Goal: Transaction & Acquisition: Subscribe to service/newsletter

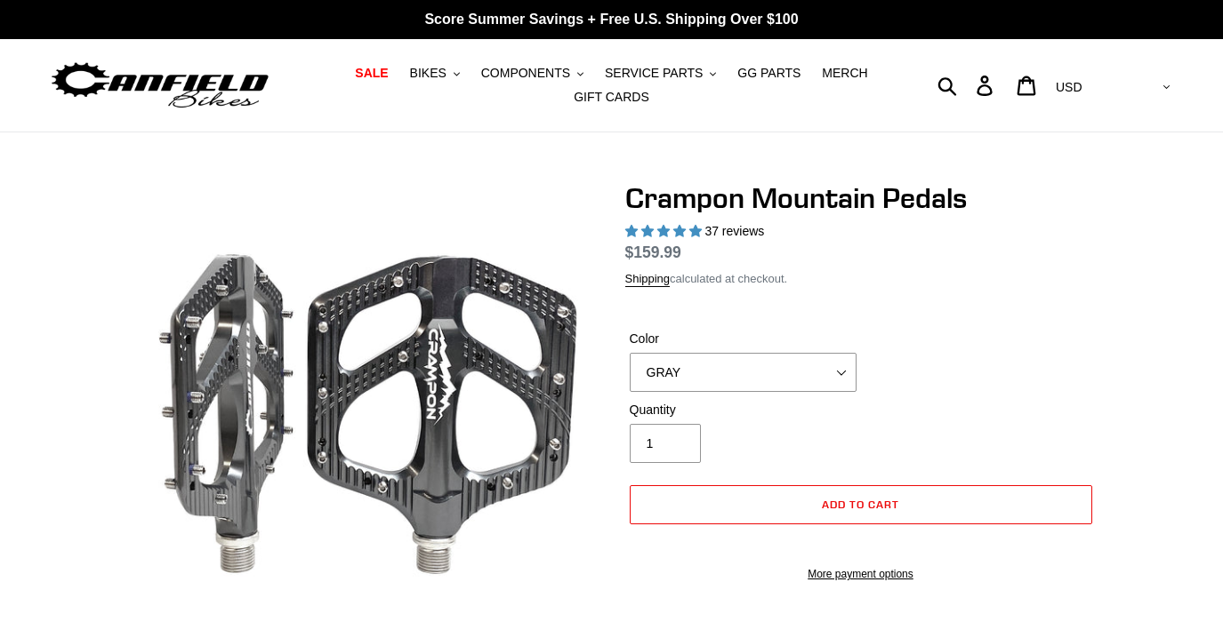
select select "highest-rating"
click at [837, 392] on select "GRAY BLACK STEALTH - Sold out POLISHED RED BLUE BAJA GOLD ORANGE PNW GREEN GOLD…" at bounding box center [743, 372] width 227 height 39
click at [630, 374] on select "GRAY BLACK STEALTH - Sold out POLISHED RED BLUE BAJA GOLD ORANGE PNW GREEN GOLD…" at bounding box center [743, 372] width 227 height 39
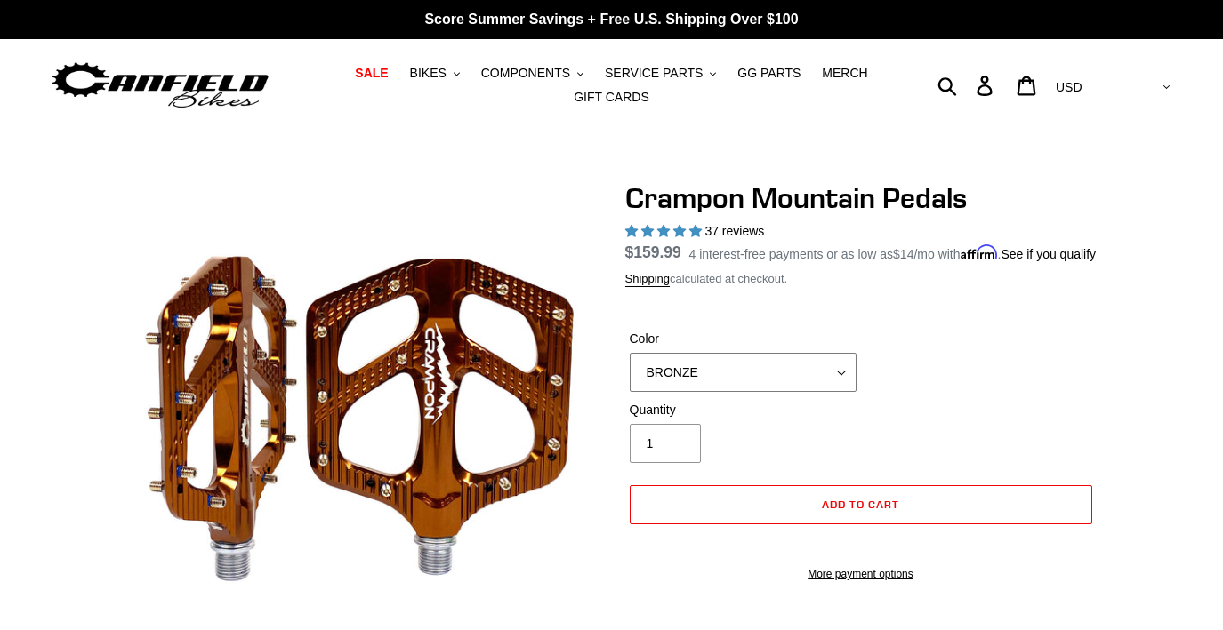
click at [838, 392] on select "GRAY BLACK STEALTH - Sold out POLISHED RED BLUE BAJA GOLD ORANGE PNW GREEN GOLD…" at bounding box center [743, 372] width 227 height 39
select select "GOLD - Sold out"
click at [630, 374] on select "GRAY BLACK STEALTH - Sold out POLISHED RED BLUE BAJA GOLD ORANGE PNW GREEN GOLD…" at bounding box center [743, 372] width 227 height 39
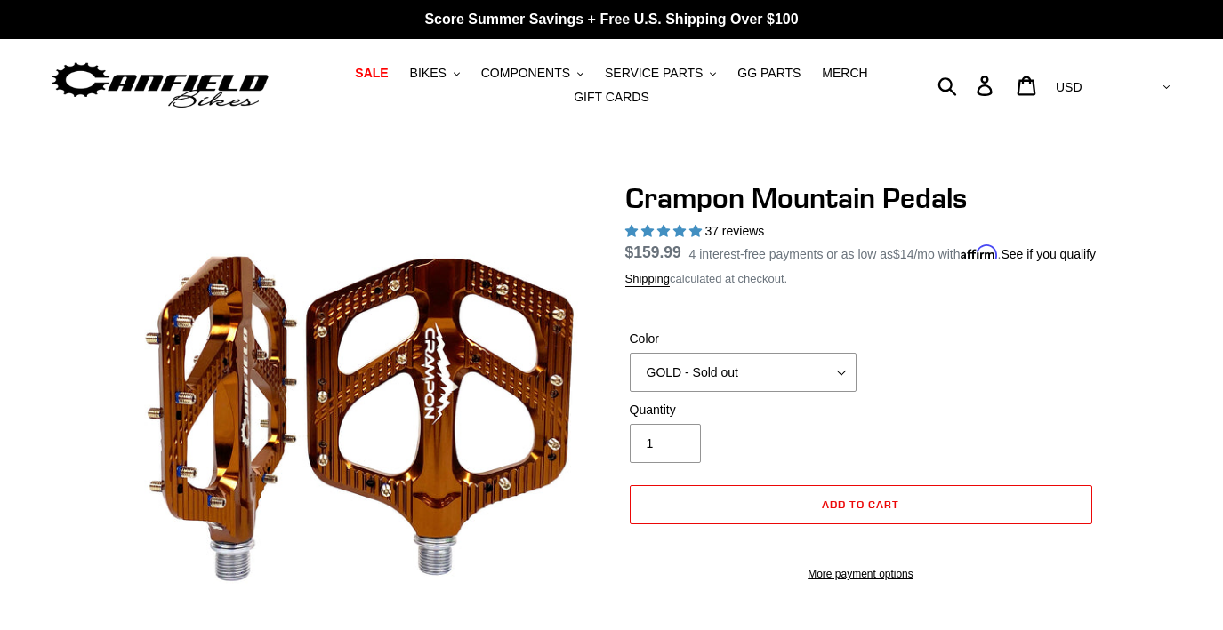
click at [718, 245] on dl "Regular price $159.99 Sale price $159.99 On Sale! Unit price / per 4 interest-f…" at bounding box center [860, 252] width 471 height 23
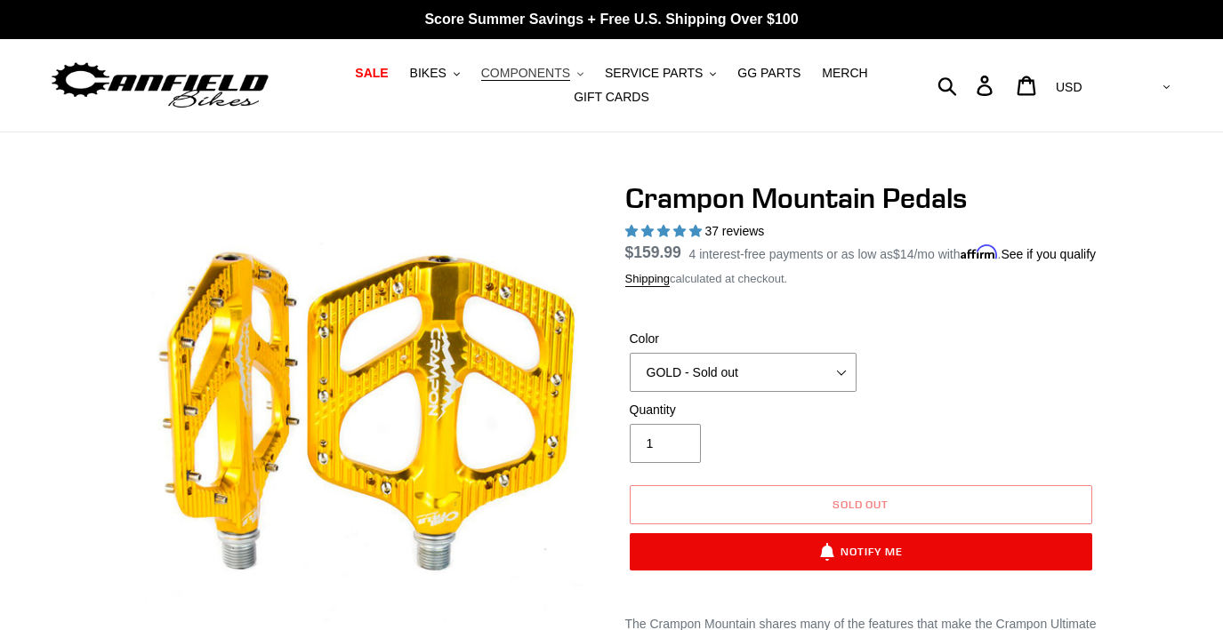
click at [566, 76] on span "COMPONENTS" at bounding box center [525, 73] width 89 height 15
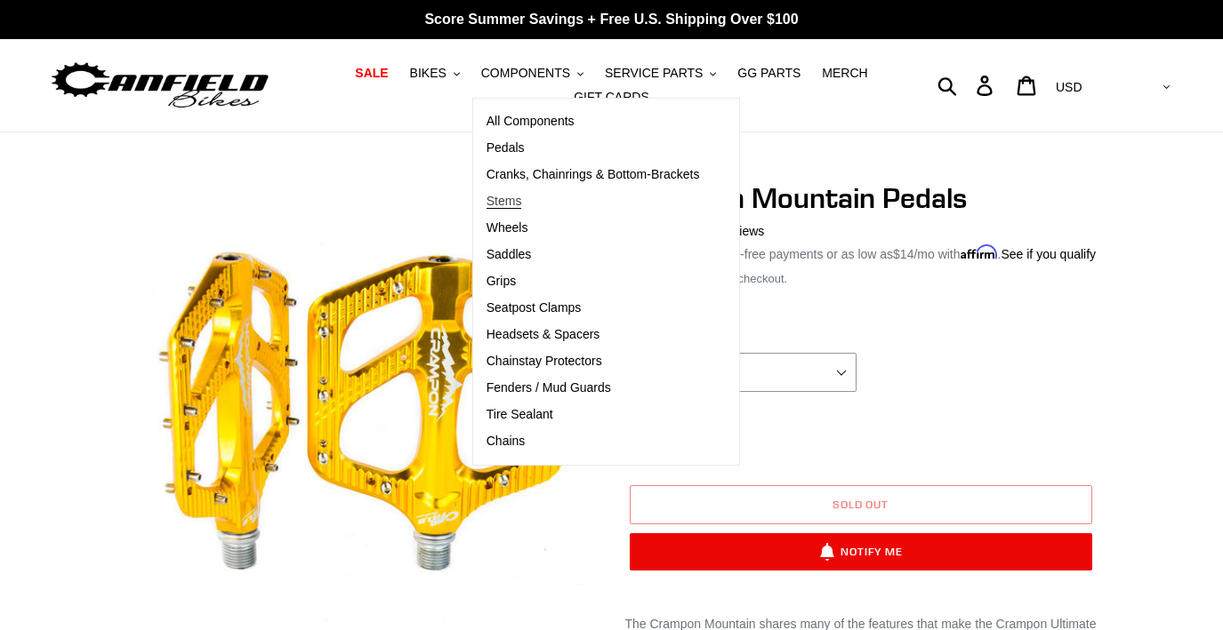
click at [520, 198] on span "Stems" at bounding box center [504, 201] width 36 height 15
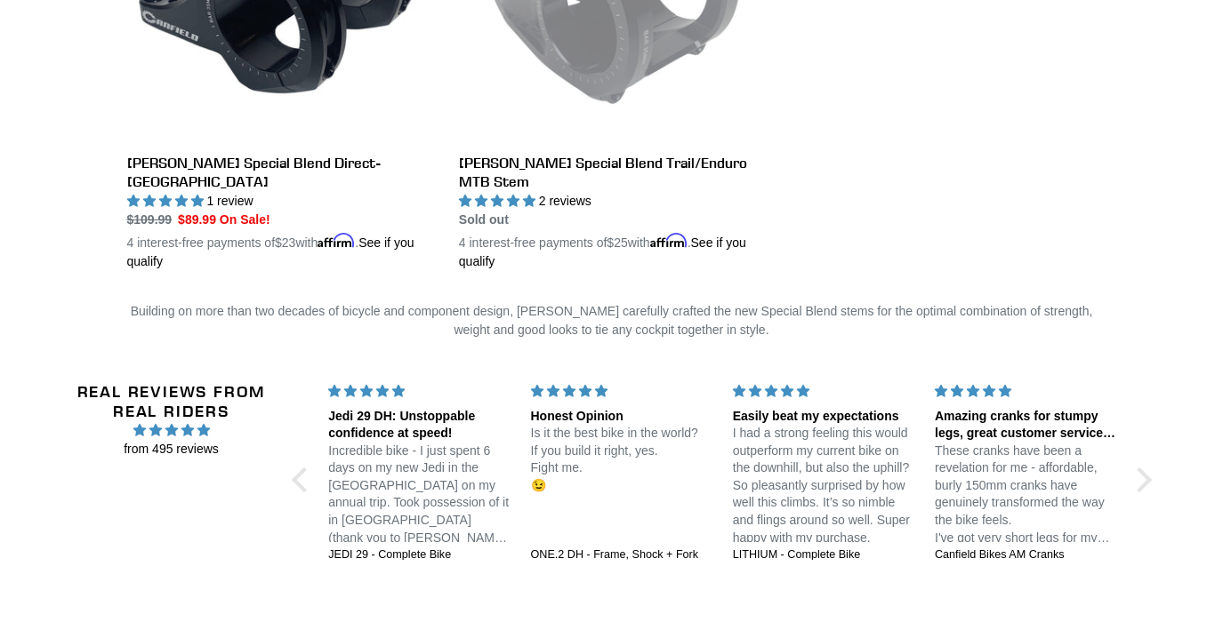
scroll to position [445, 0]
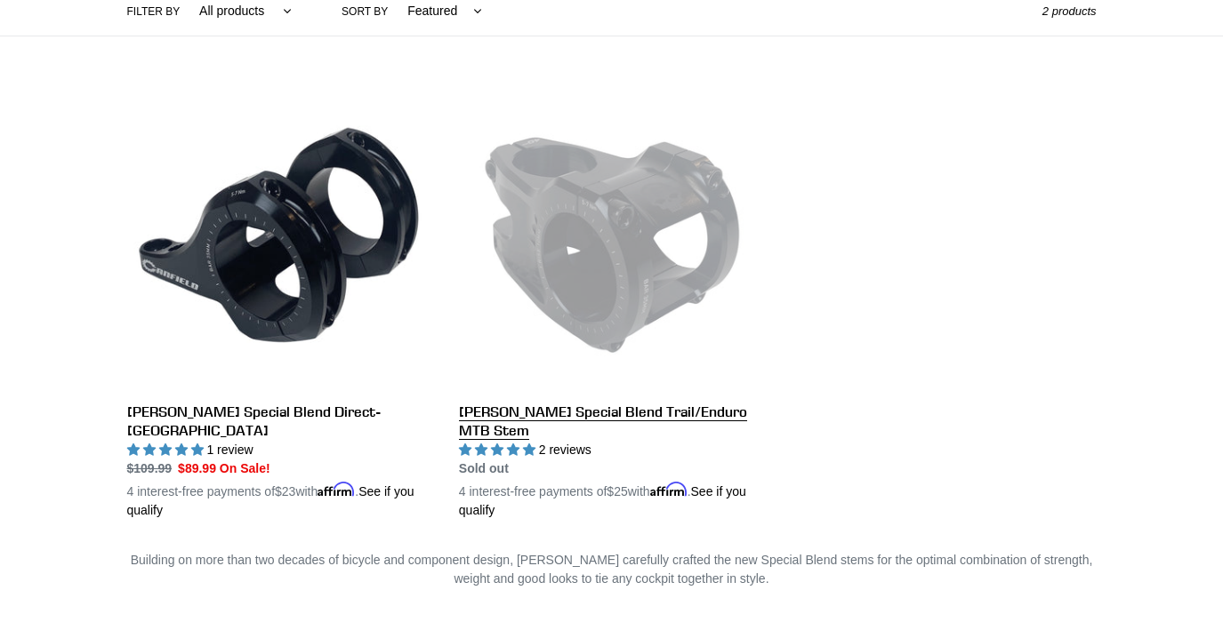
click at [648, 267] on link "[PERSON_NAME] Special Blend Trail/Enduro MTB Stem" at bounding box center [611, 302] width 305 height 435
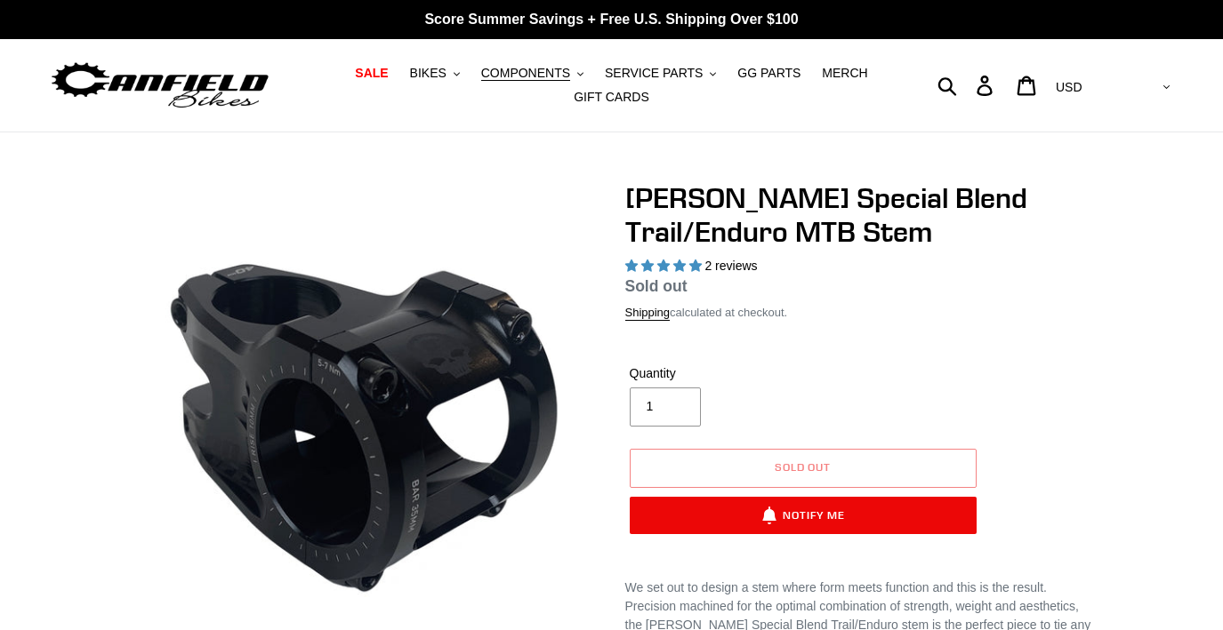
select select "highest-rating"
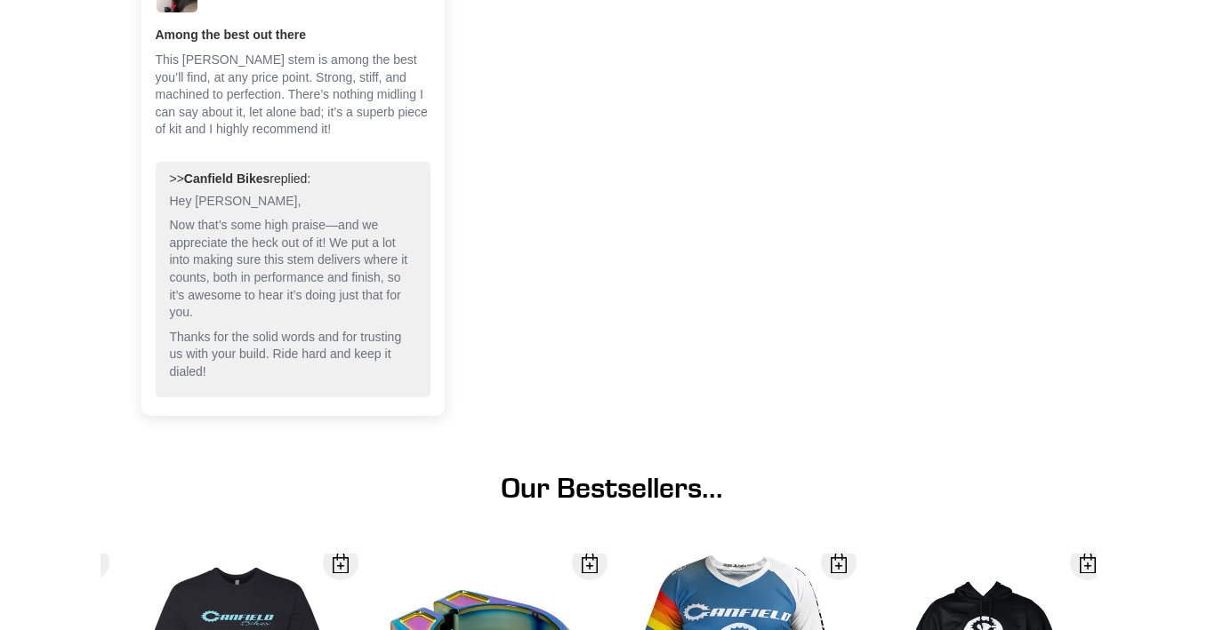
scroll to position [2223, 0]
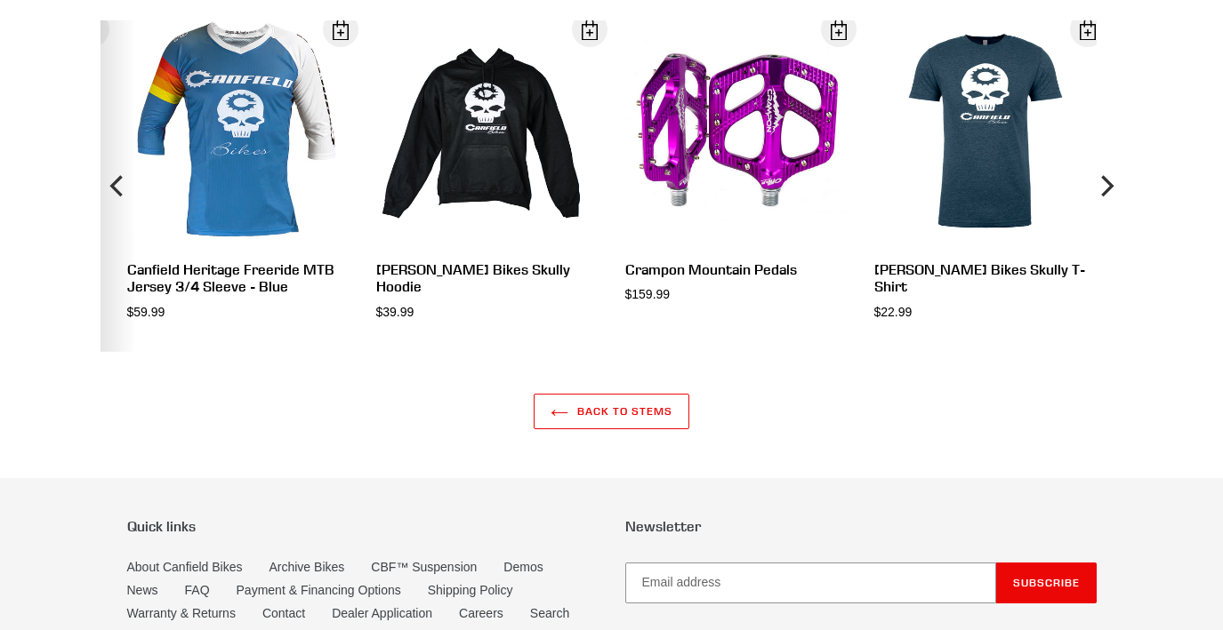
click at [112, 179] on icon "Previous" at bounding box center [118, 186] width 21 height 198
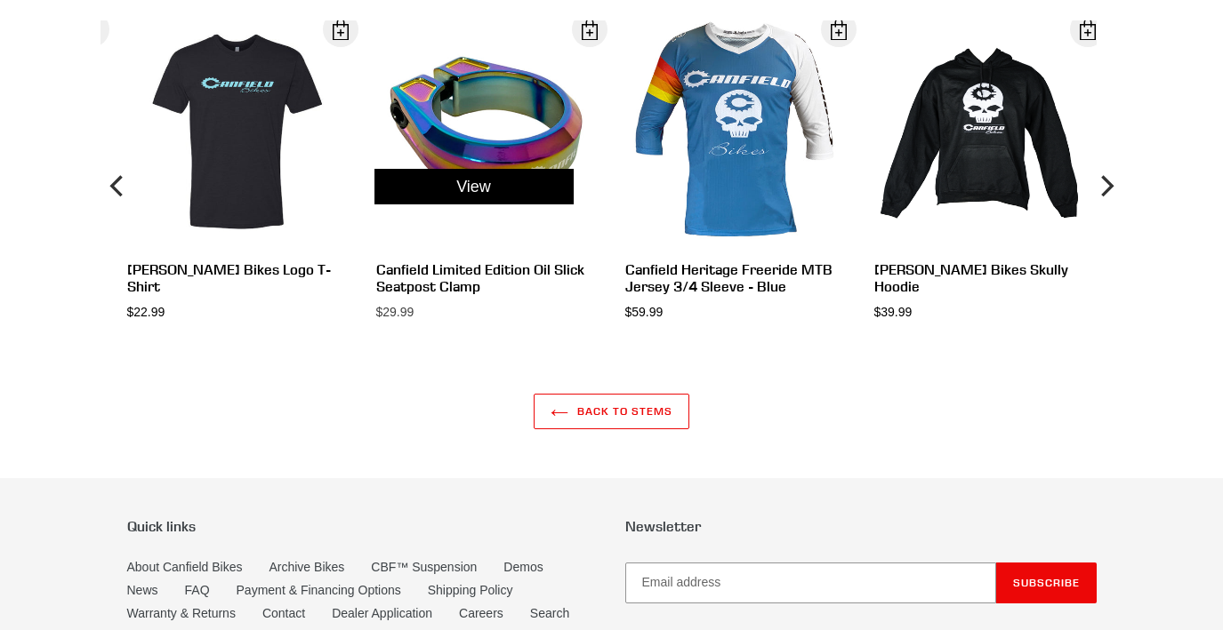
click at [452, 136] on div "View" at bounding box center [473, 186] width 249 height 332
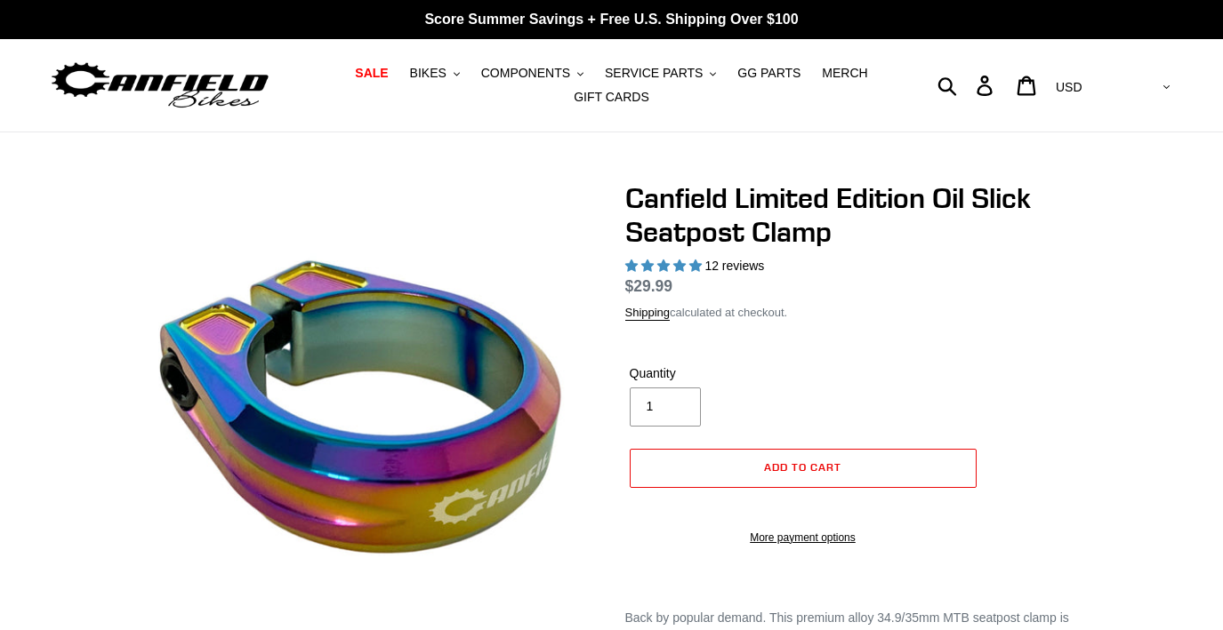
select select "highest-rating"
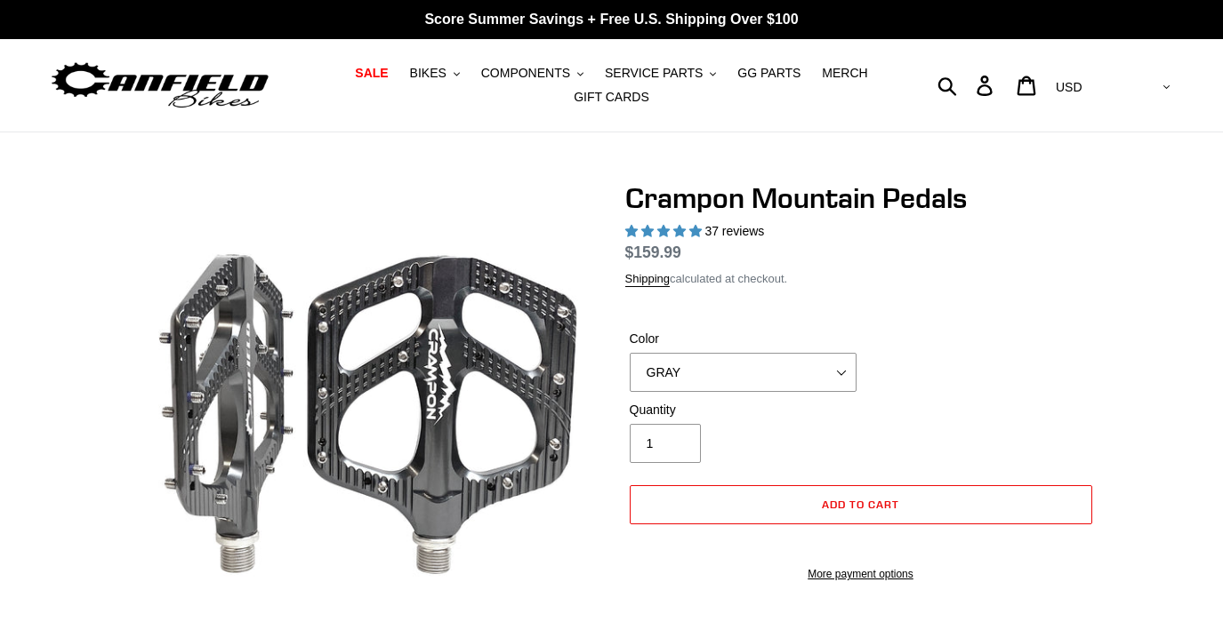
select select "highest-rating"
click at [839, 376] on select "GRAY BLACK STEALTH - Sold out POLISHED RED BLUE [GEOGRAPHIC_DATA] ORANGE PNW GR…" at bounding box center [743, 372] width 227 height 39
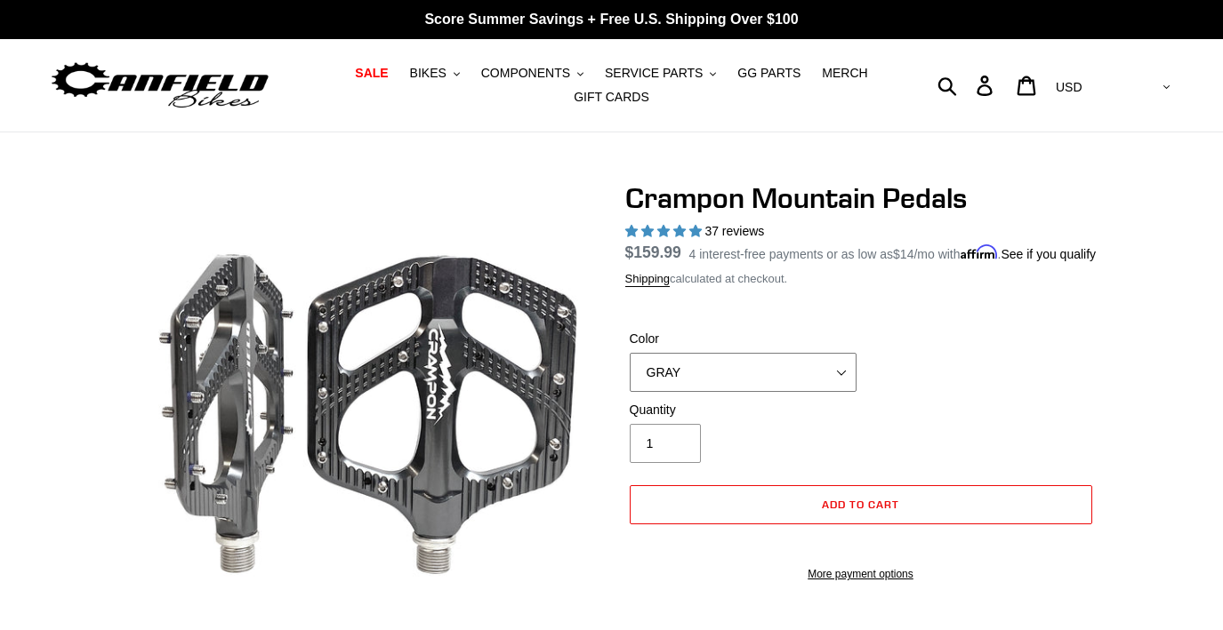
click at [839, 375] on select "GRAY BLACK STEALTH - Sold out POLISHED RED BLUE [GEOGRAPHIC_DATA] ORANGE PNW GR…" at bounding box center [743, 372] width 227 height 39
select select "GOLD - Sold out"
click at [630, 374] on select "GRAY BLACK STEALTH - Sold out POLISHED RED BLUE [GEOGRAPHIC_DATA] ORANGE PNW GR…" at bounding box center [743, 372] width 227 height 39
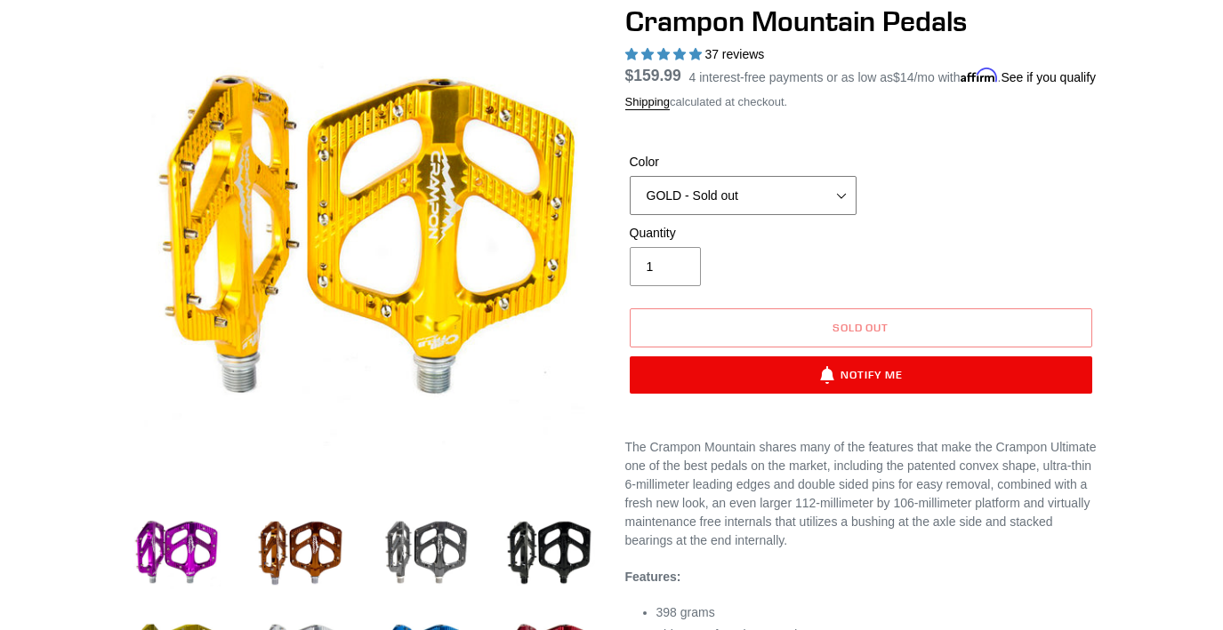
scroll to position [178, 0]
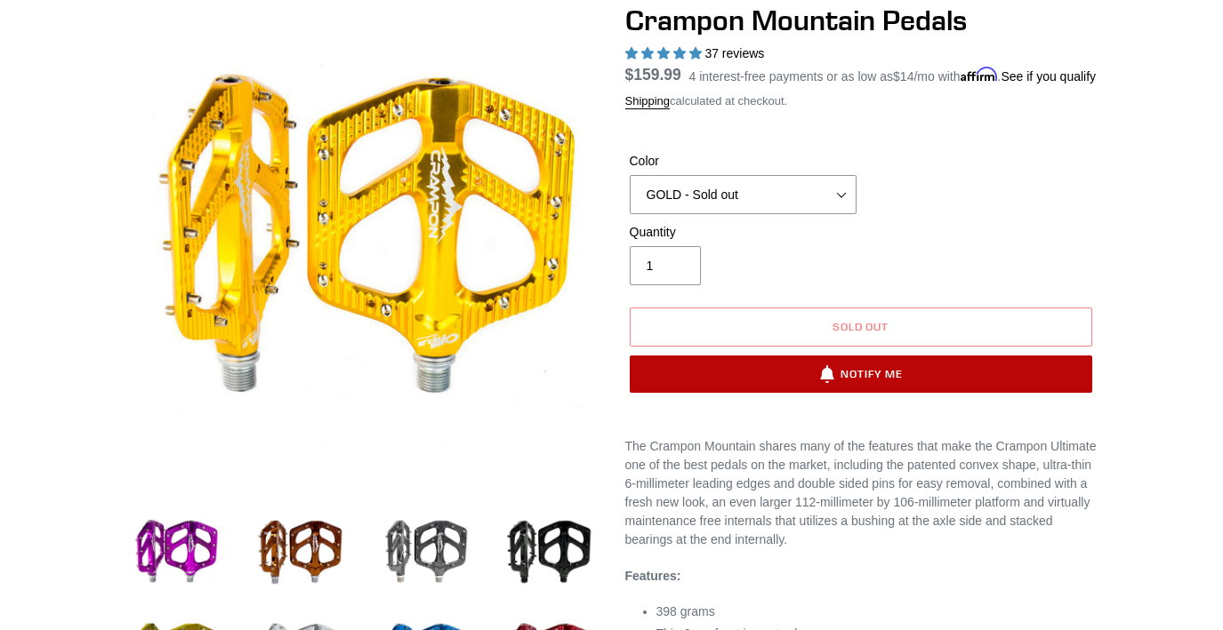
click at [781, 393] on button "Notify Me" at bounding box center [861, 374] width 462 height 37
select select "31074056175691"
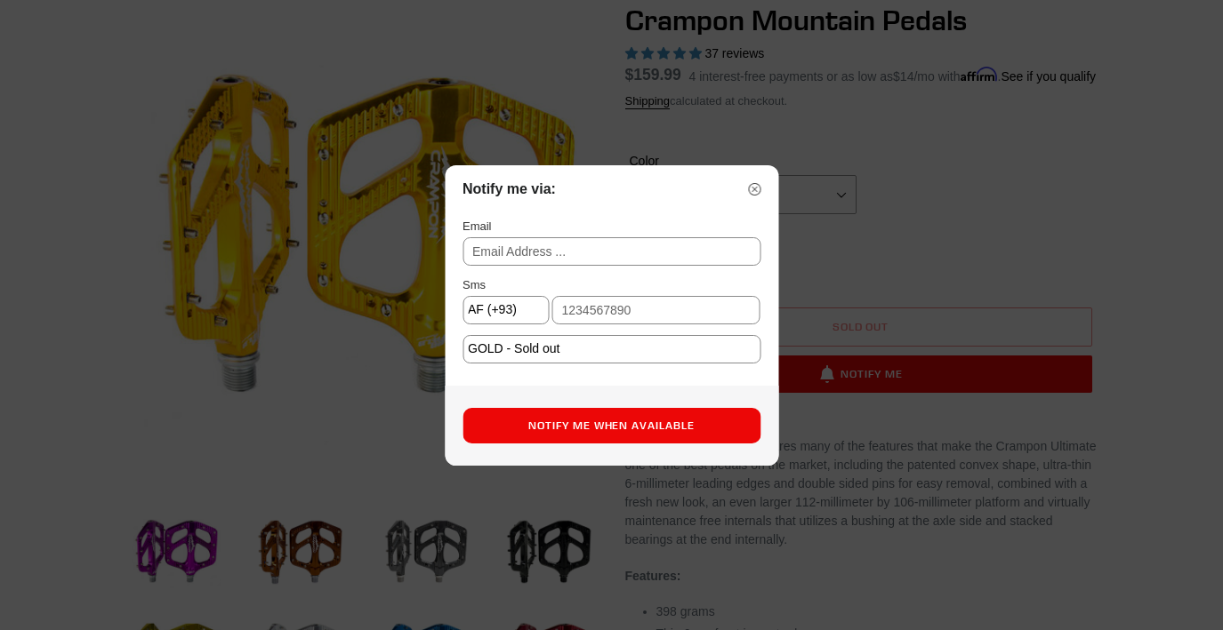
click at [512, 249] on input "text" at bounding box center [611, 251] width 298 height 28
type input "[EMAIL_ADDRESS][DOMAIN_NAME]"
click at [587, 314] on input "text" at bounding box center [655, 310] width 209 height 28
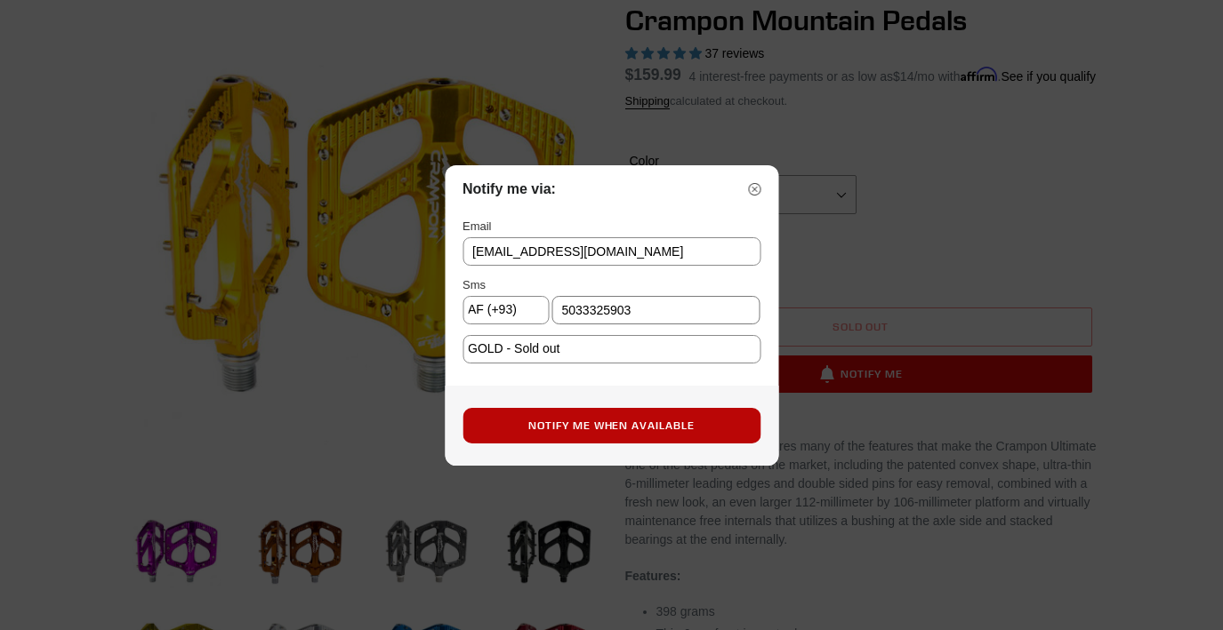
type input "5033325903"
click at [666, 423] on button "Notify Me When Available" at bounding box center [611, 426] width 298 height 36
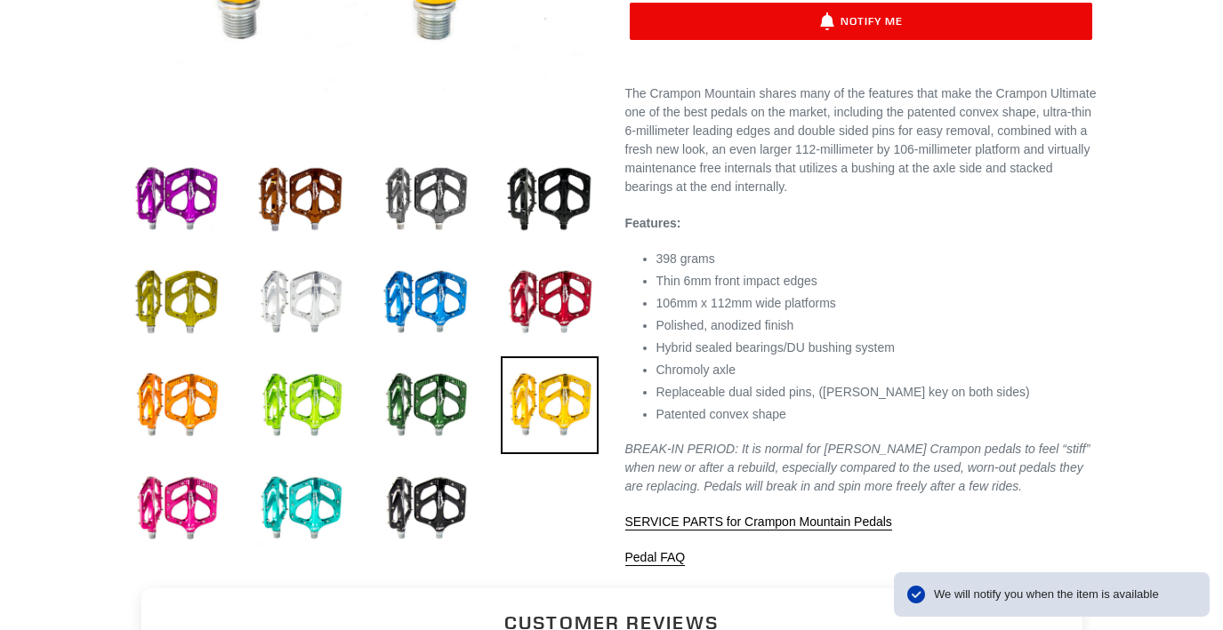
scroll to position [534, 0]
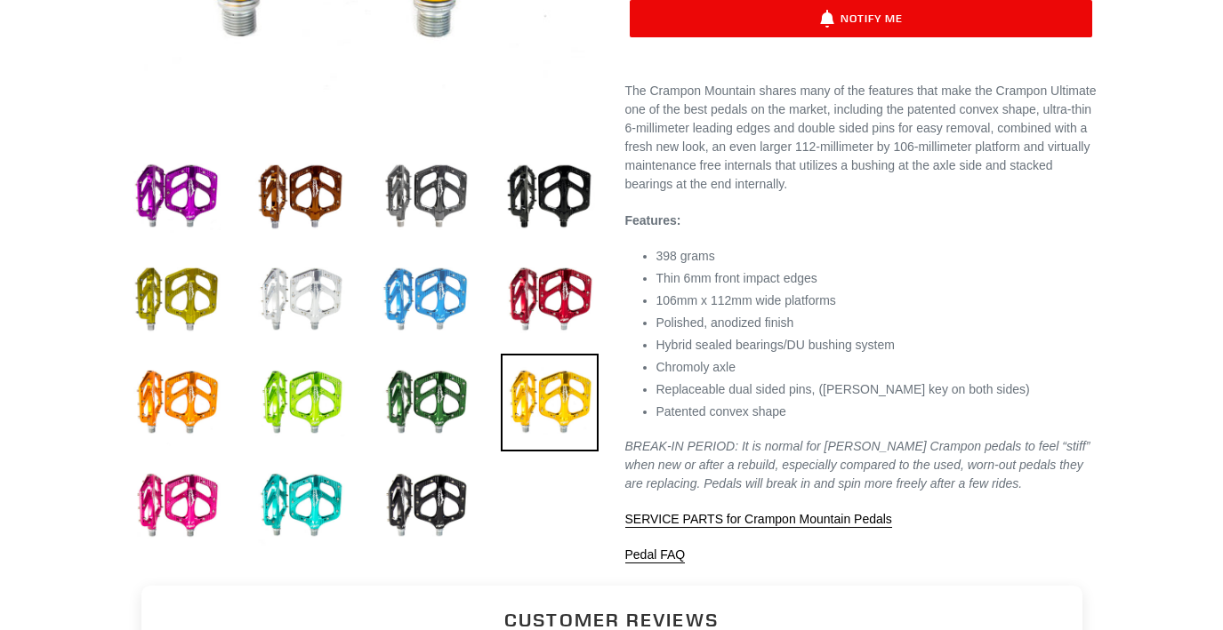
click at [403, 284] on img at bounding box center [425, 300] width 98 height 98
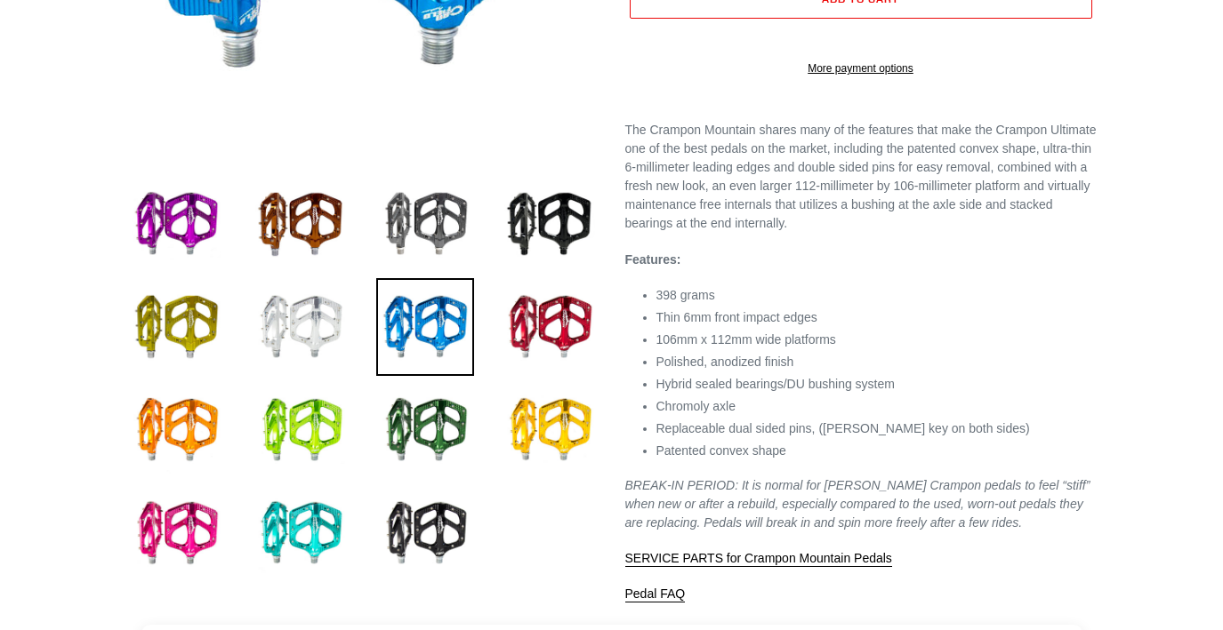
scroll to position [534, 0]
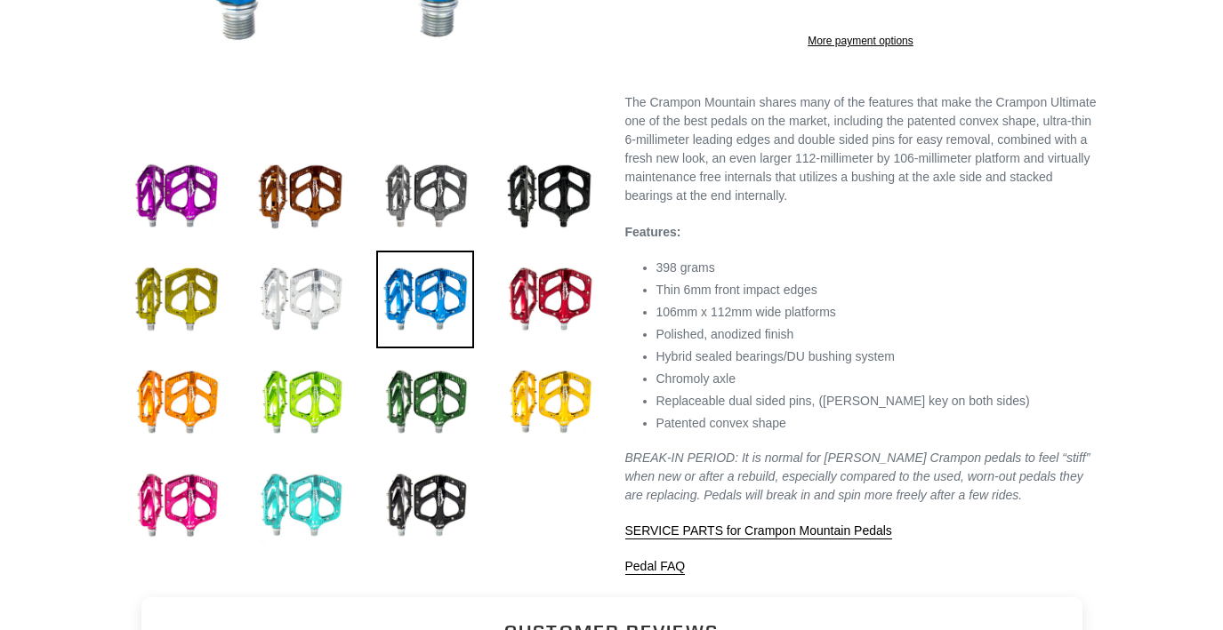
click at [277, 522] on img at bounding box center [301, 506] width 98 height 98
select select "TURQUOISE"
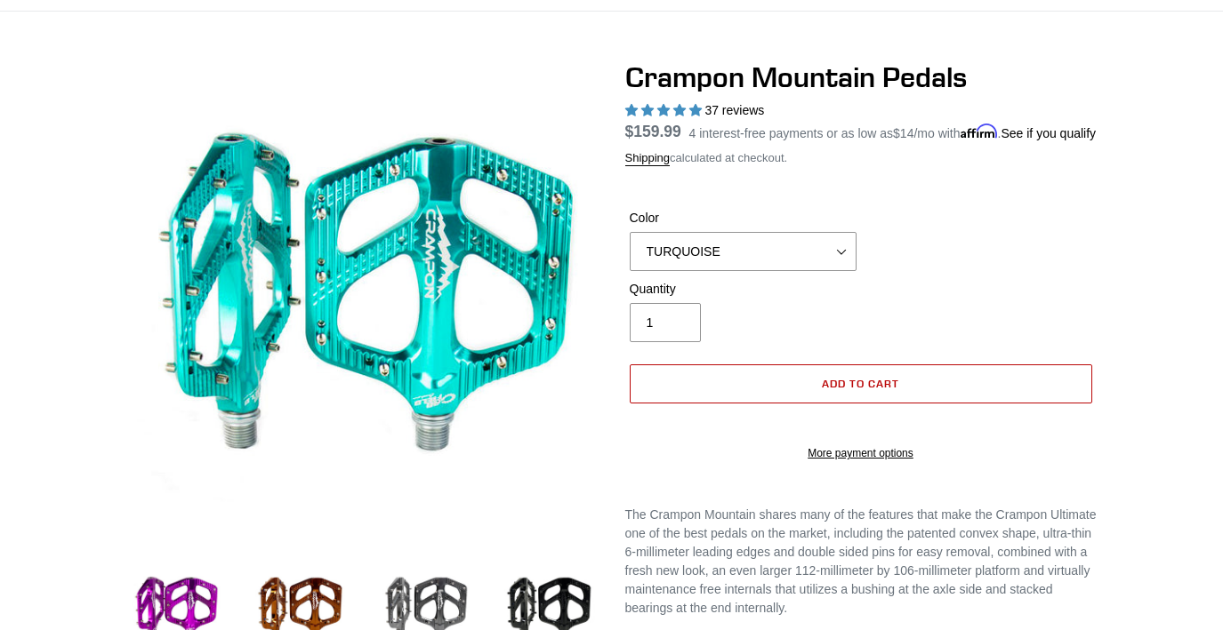
scroll to position [89, 0]
